Goal: Task Accomplishment & Management: Manage account settings

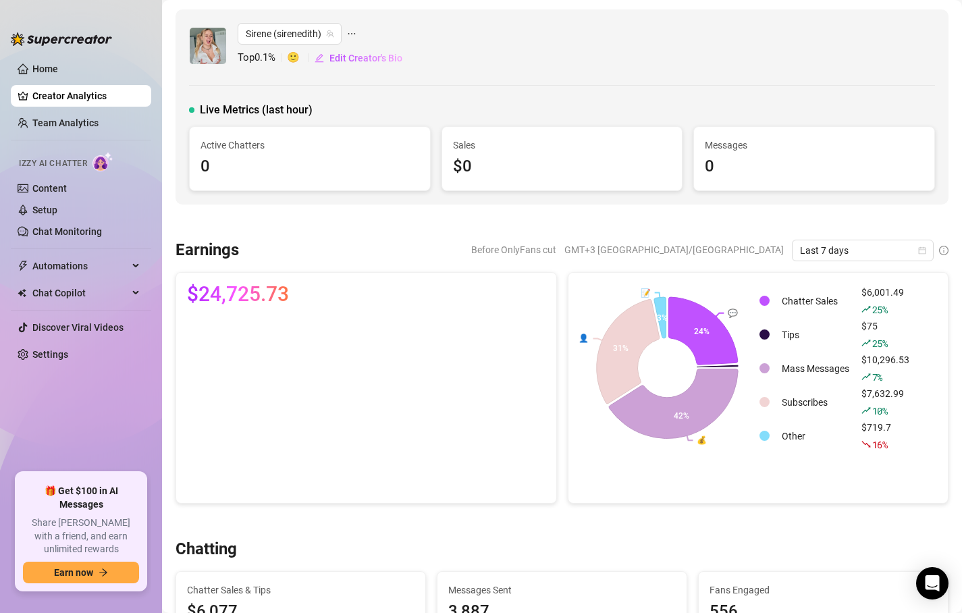
click at [123, 272] on span "Automations" at bounding box center [80, 266] width 96 height 22
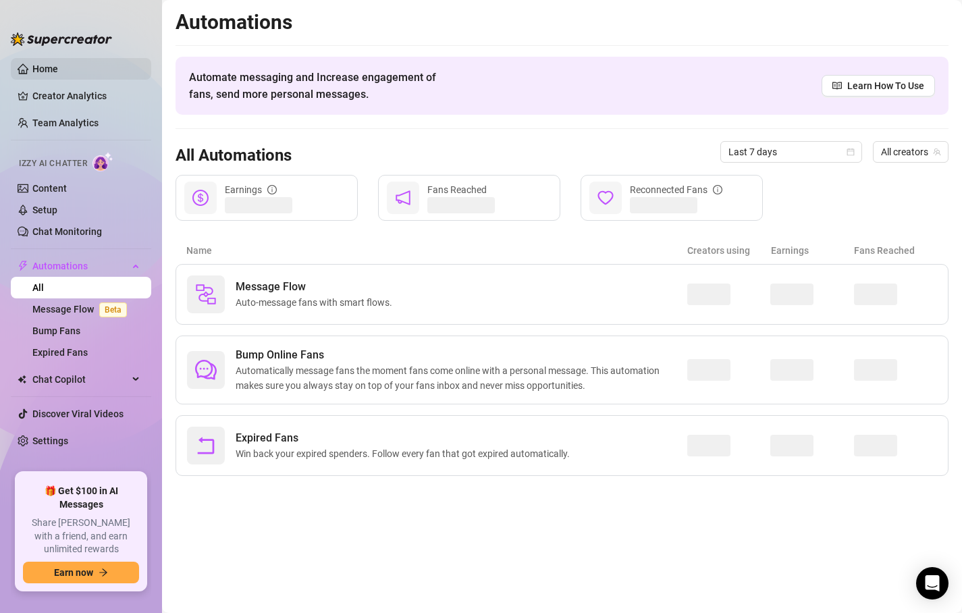
click at [36, 63] on link "Home" at bounding box center [45, 68] width 26 height 11
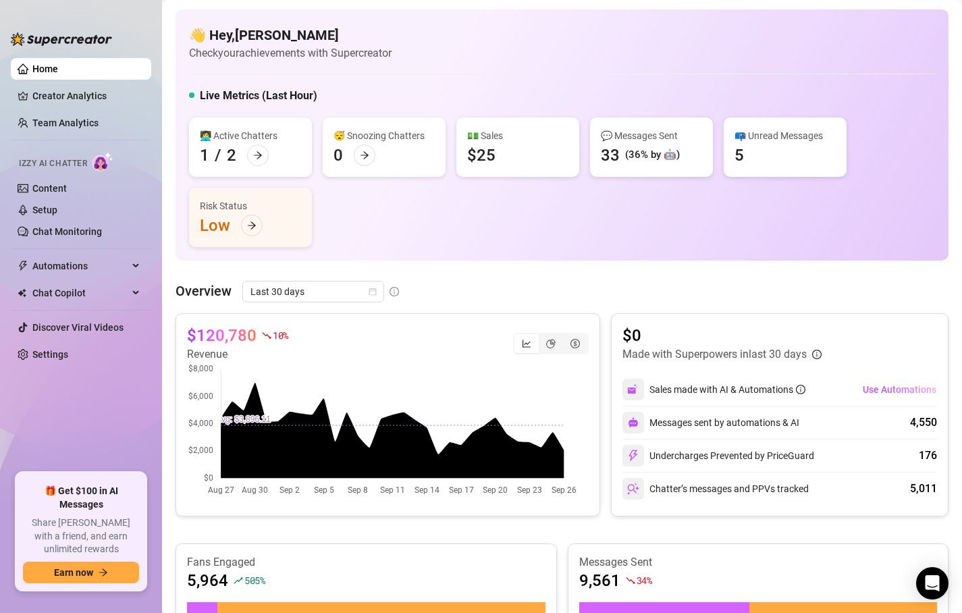
click at [99, 168] on img at bounding box center [103, 162] width 21 height 20
click at [63, 190] on link "Content" at bounding box center [49, 188] width 34 height 11
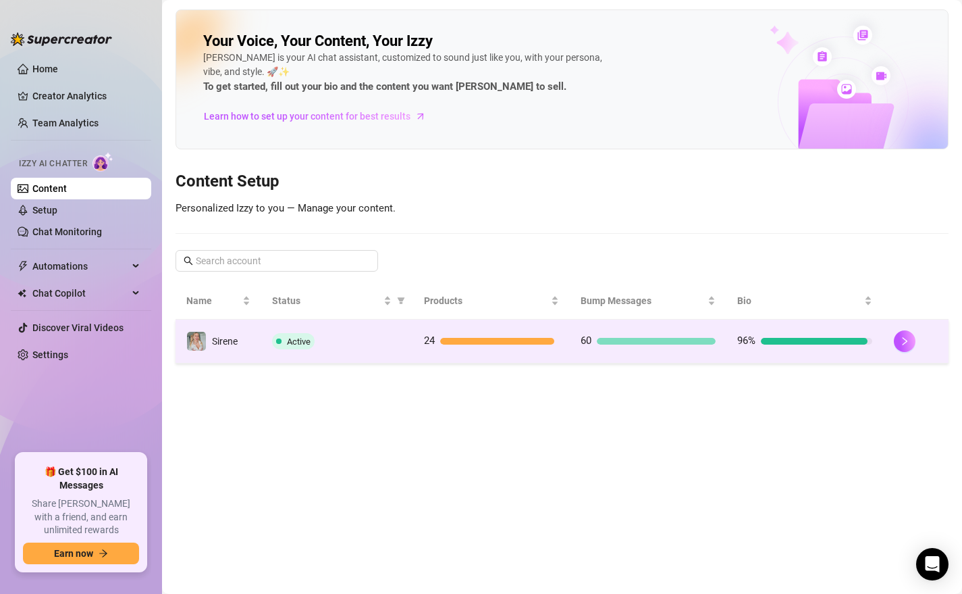
click at [581, 334] on span "60" at bounding box center [586, 340] width 11 height 12
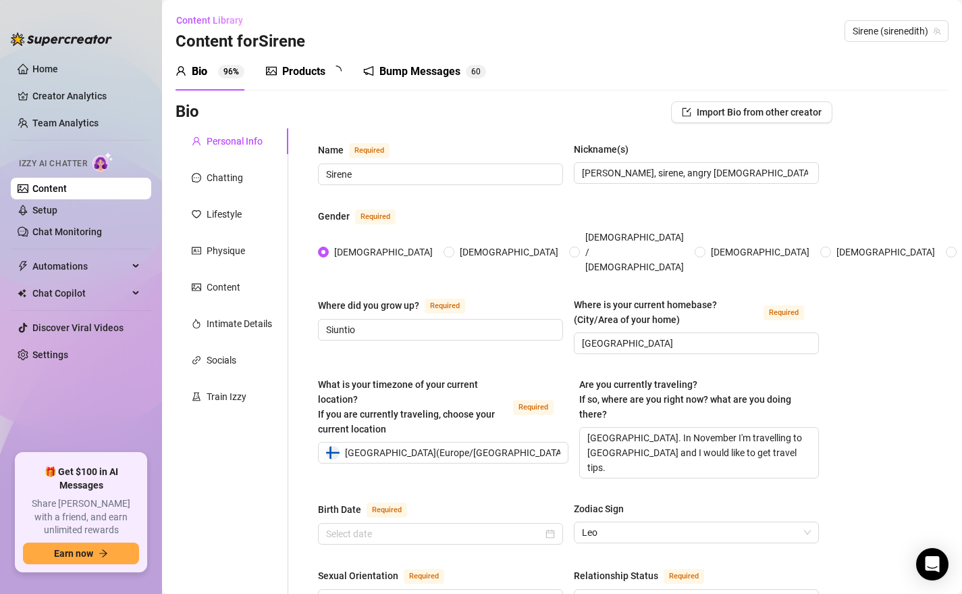
type input "[DATE]"
click at [428, 67] on div "Bump Messages" at bounding box center [429, 71] width 81 height 16
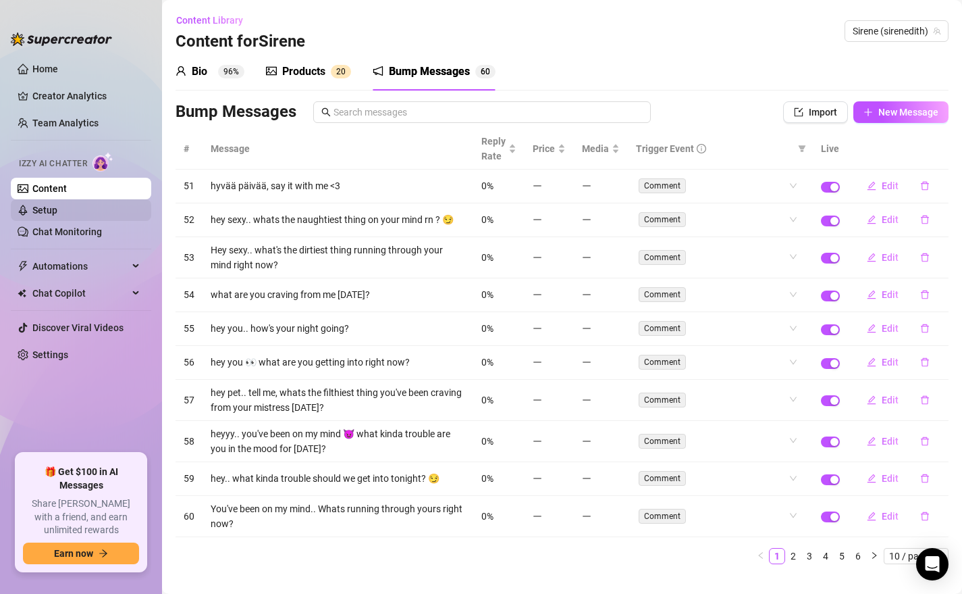
click at [57, 212] on link "Setup" at bounding box center [44, 210] width 25 height 11
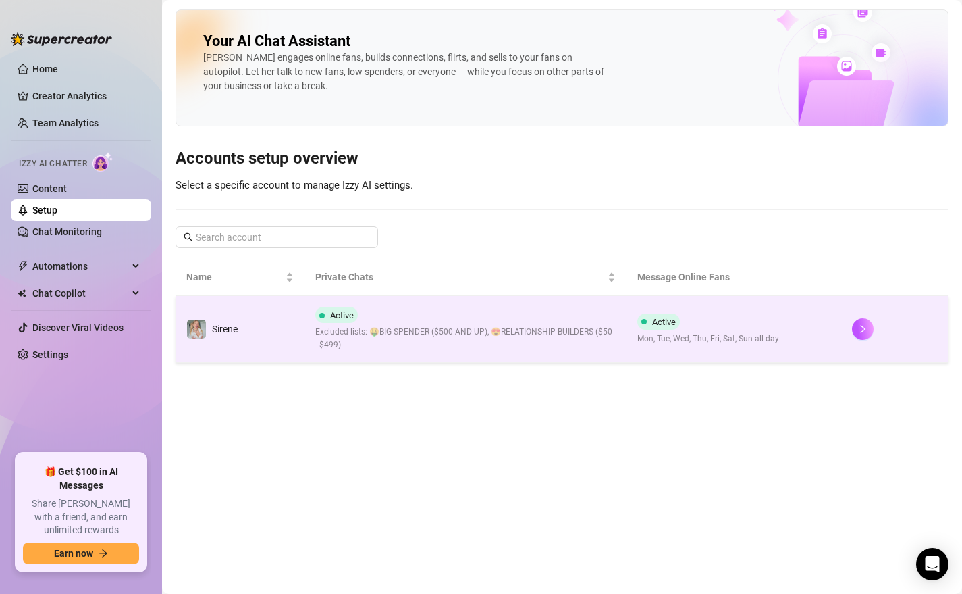
click at [428, 330] on span "Excluded lists: 🤑BIG SPENDER ($500 AND UP), 😍RELATIONSHIP BUILDERS ($50 - $499)" at bounding box center [465, 339] width 301 height 26
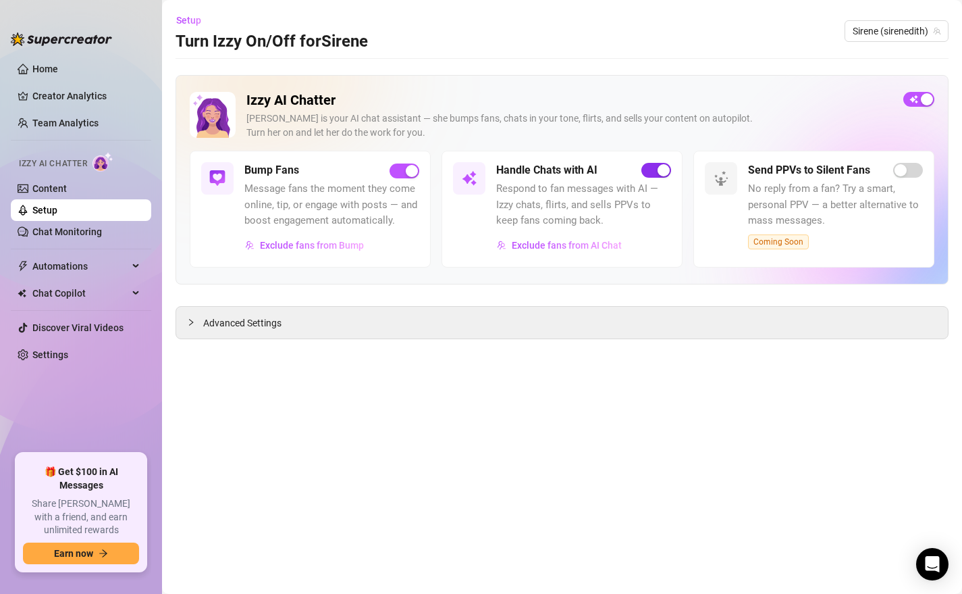
click at [651, 175] on span "button" at bounding box center [657, 170] width 30 height 15
click at [310, 201] on span "Message fans the moment they come online, tip, or engage with posts — and boost…" at bounding box center [332, 205] width 175 height 48
click at [195, 323] on div at bounding box center [195, 322] width 16 height 15
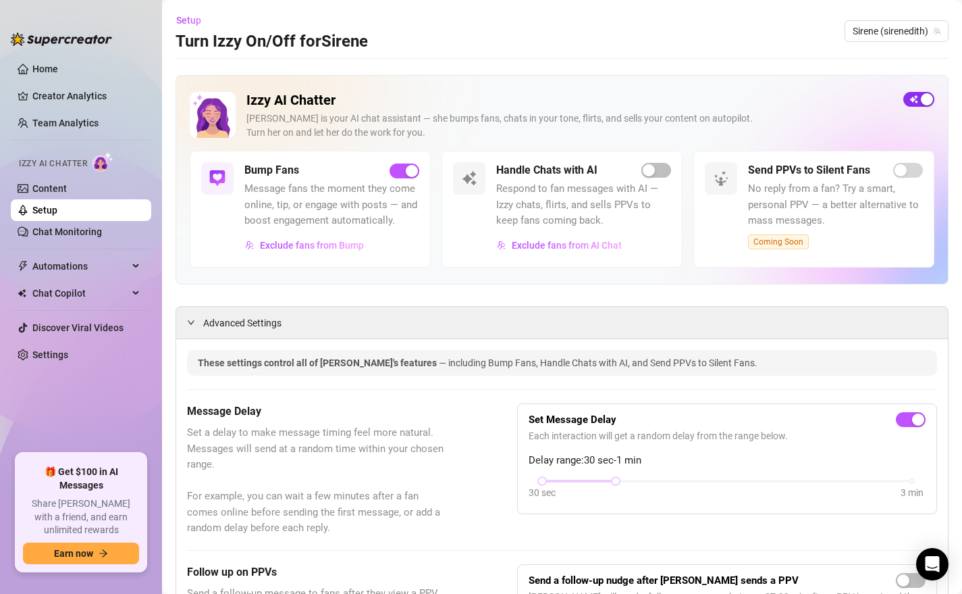
click at [904, 95] on span "button" at bounding box center [919, 99] width 31 height 15
